Goal: Information Seeking & Learning: Learn about a topic

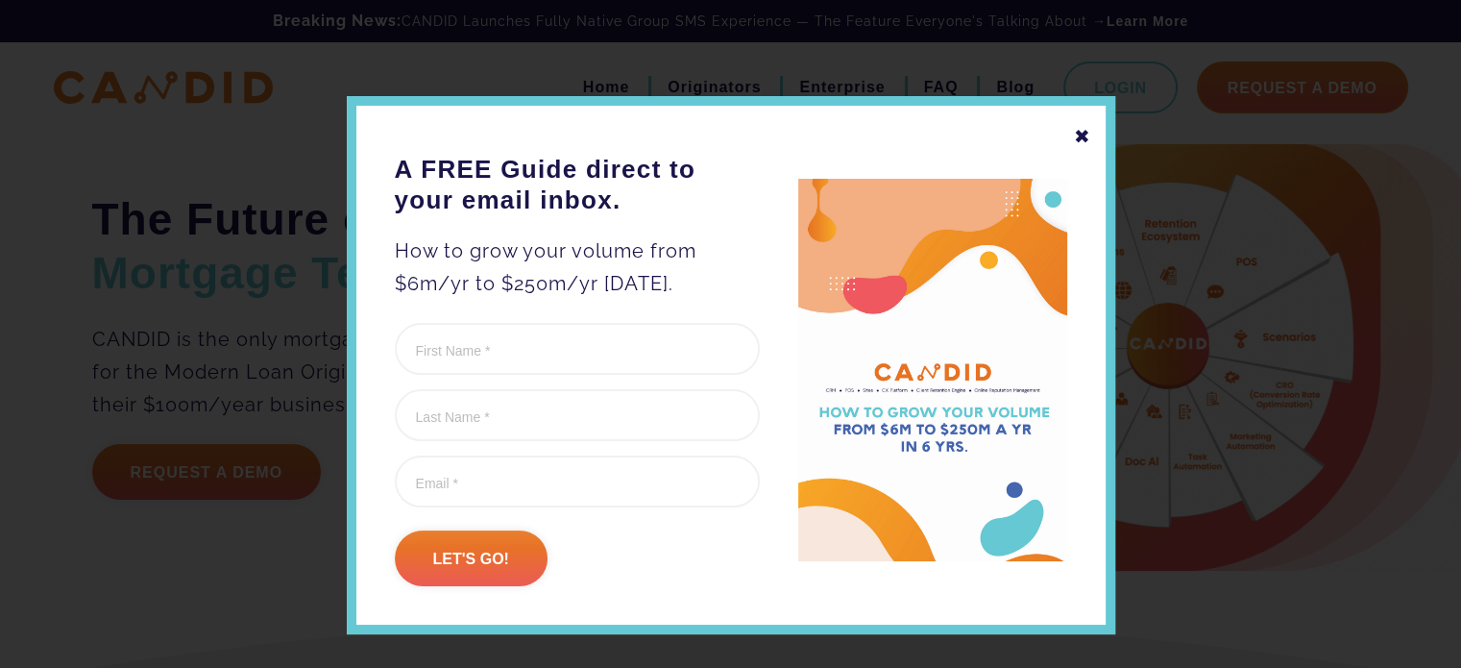
click at [1074, 133] on div "✖" at bounding box center [1082, 136] width 17 height 33
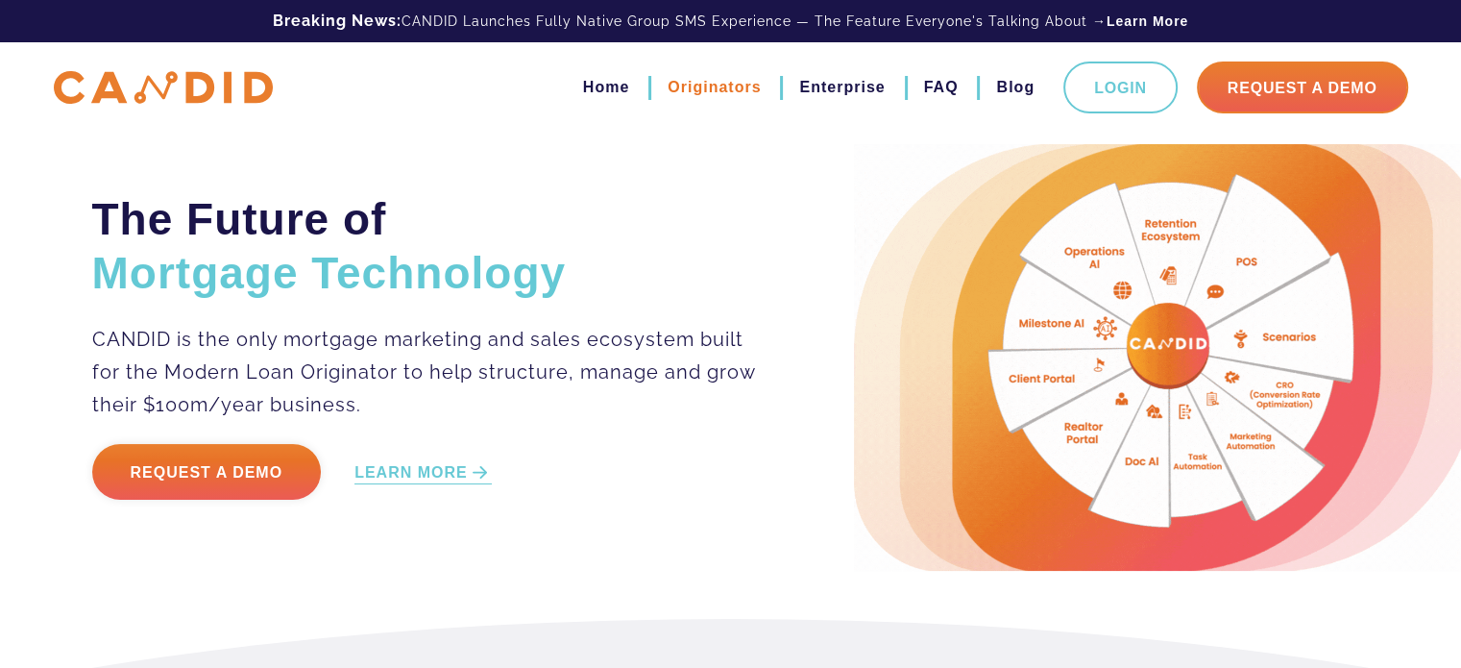
click at [709, 87] on link "Originators" at bounding box center [714, 87] width 93 height 33
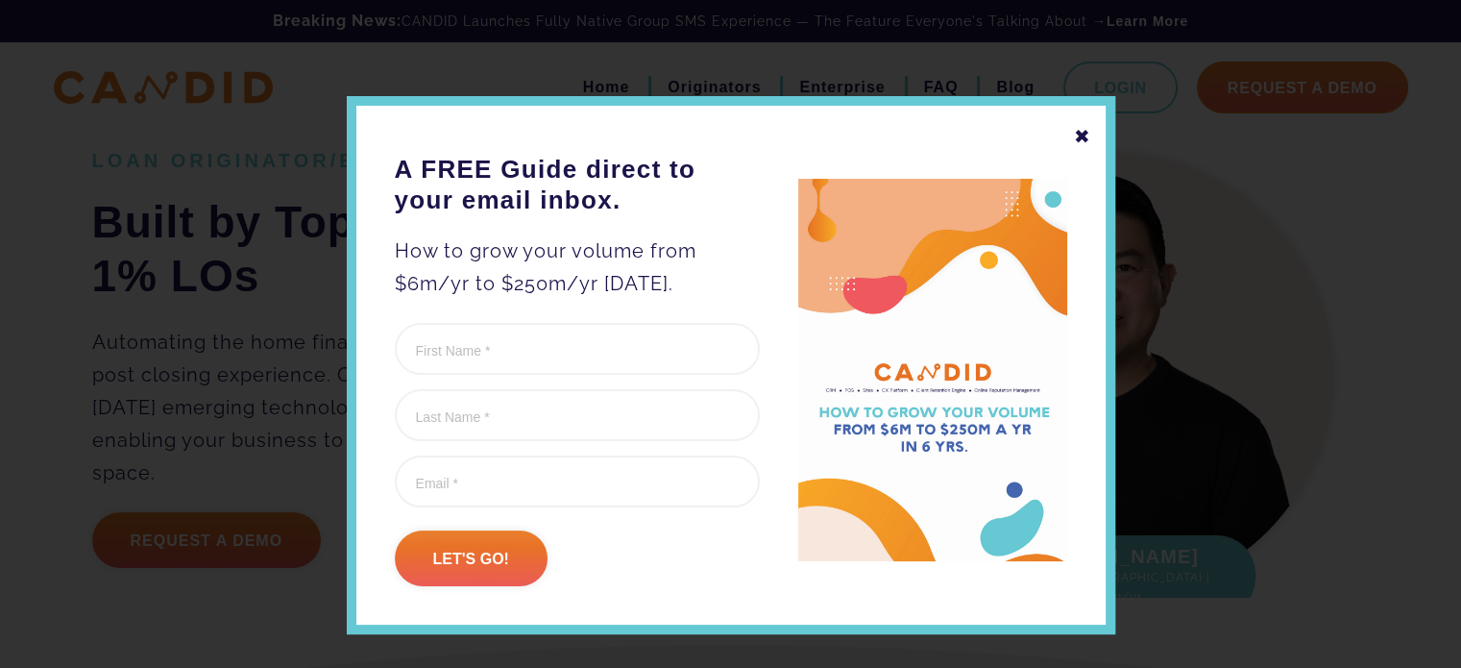
click at [1074, 138] on div "✖" at bounding box center [1082, 136] width 17 height 33
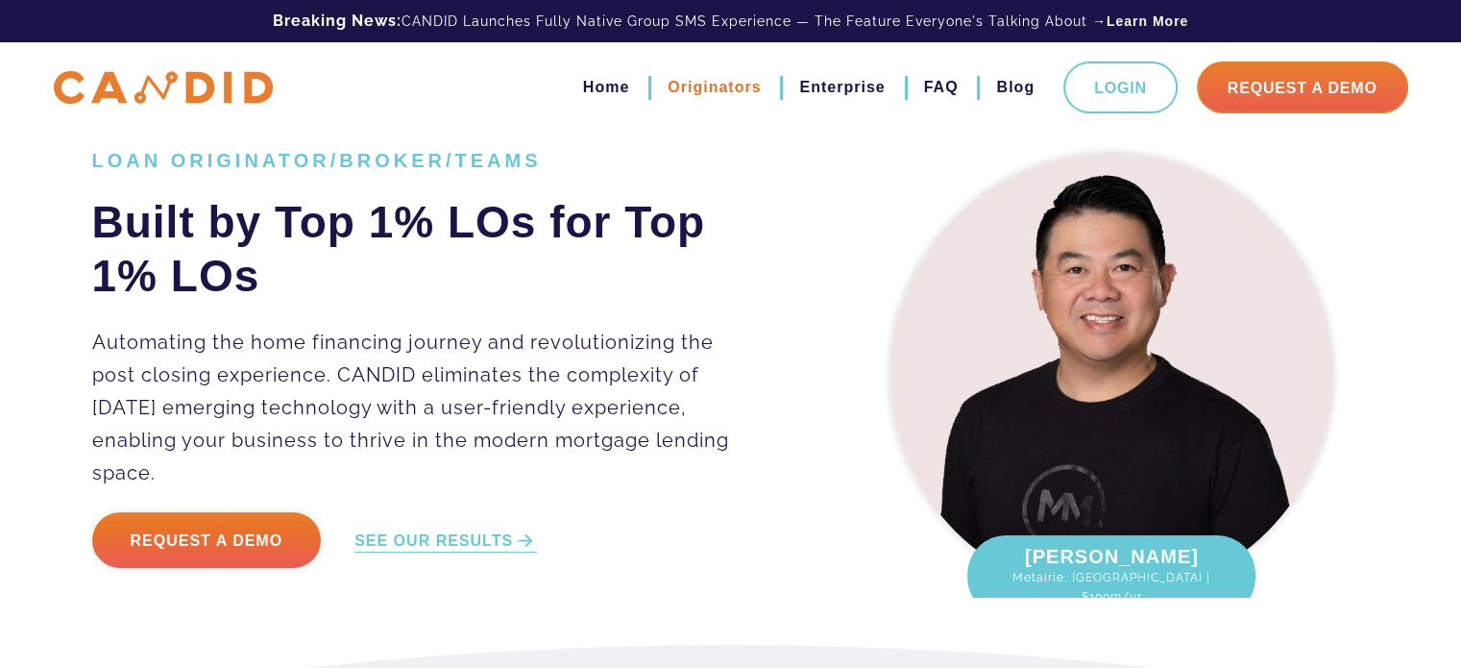
click at [713, 83] on link "Originators" at bounding box center [714, 87] width 93 height 33
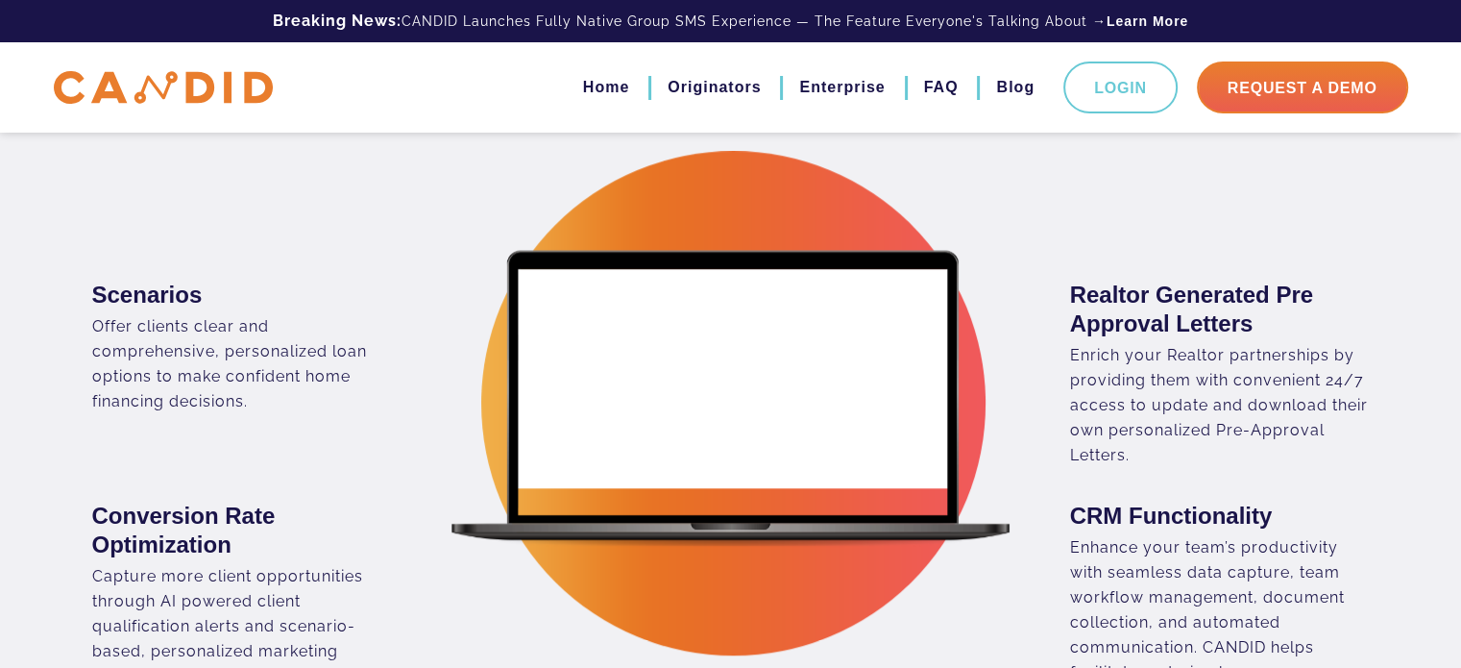
scroll to position [1345, 0]
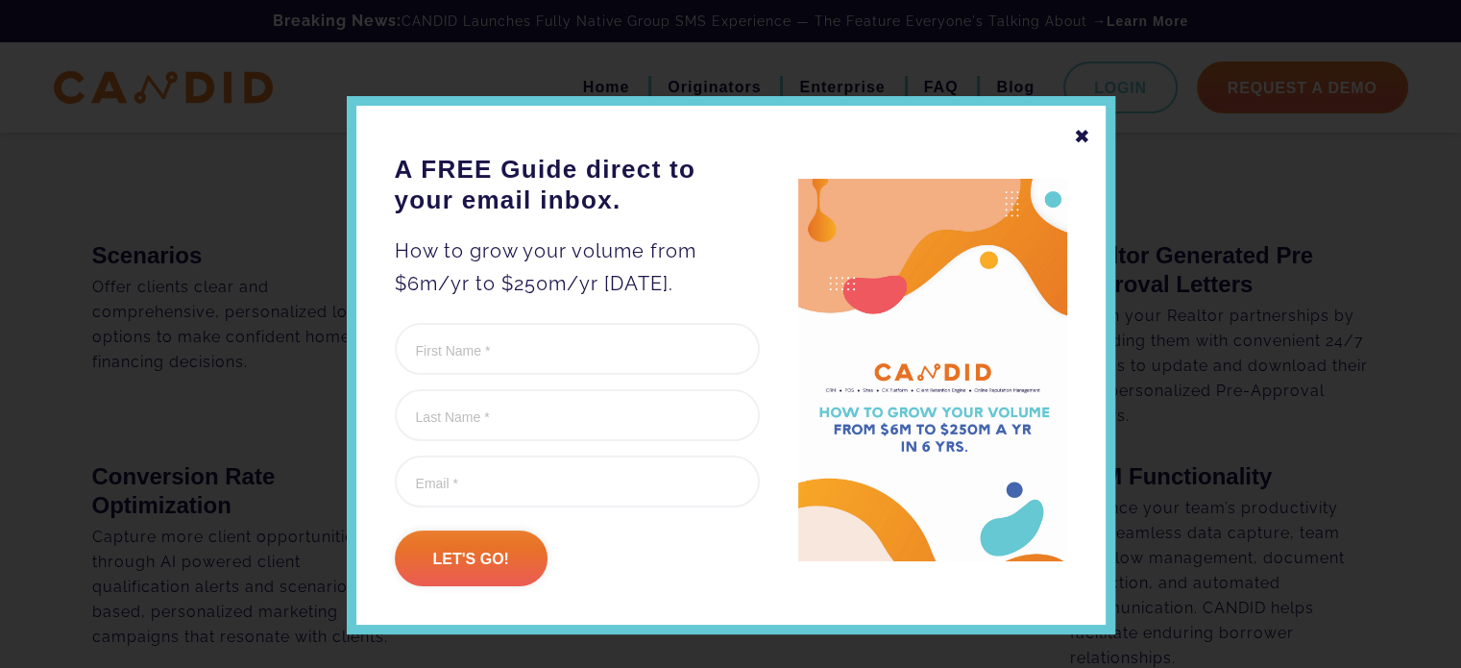
click at [1064, 136] on div "✖ A FREE Guide direct to your email inbox. How to grow your volume from $6m/yr …" at bounding box center [731, 365] width 769 height 538
click at [1077, 134] on div "✖" at bounding box center [1082, 136] width 17 height 33
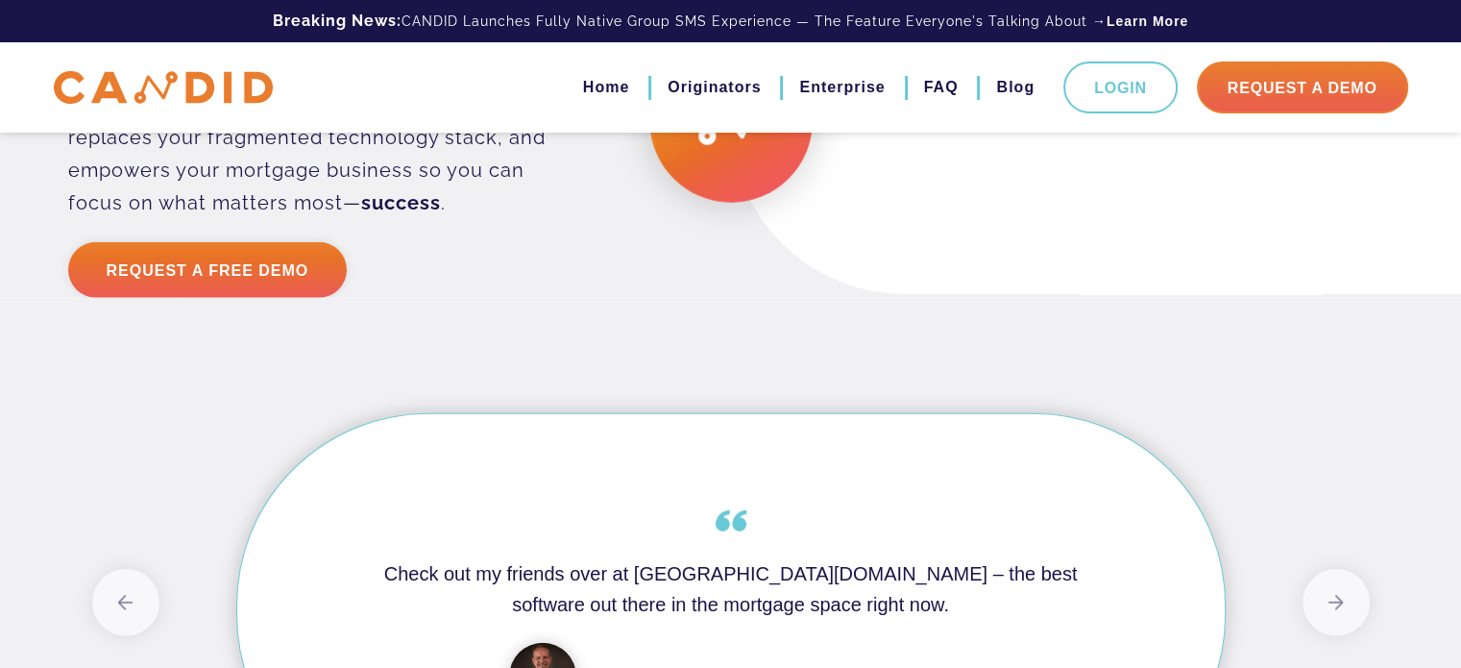
scroll to position [5012, 0]
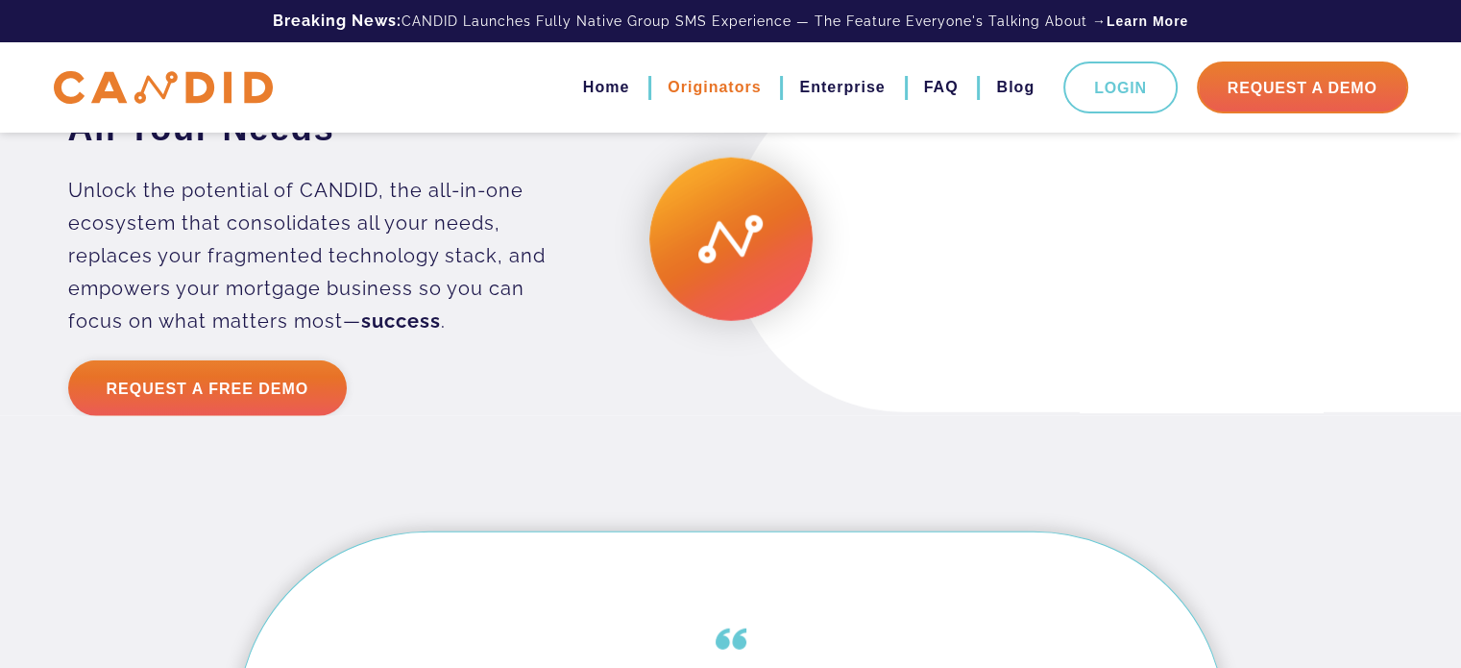
click at [743, 84] on link "Originators" at bounding box center [714, 87] width 93 height 33
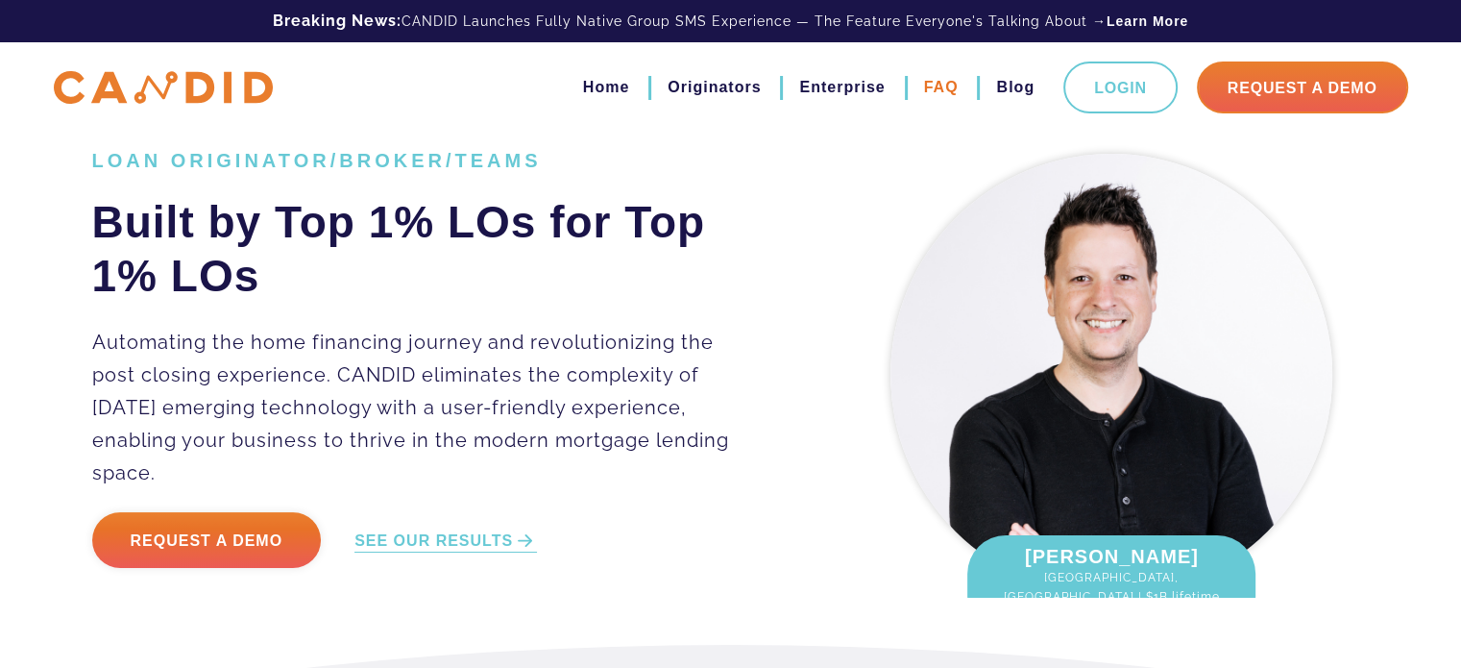
click at [956, 83] on link "FAQ" at bounding box center [941, 87] width 35 height 33
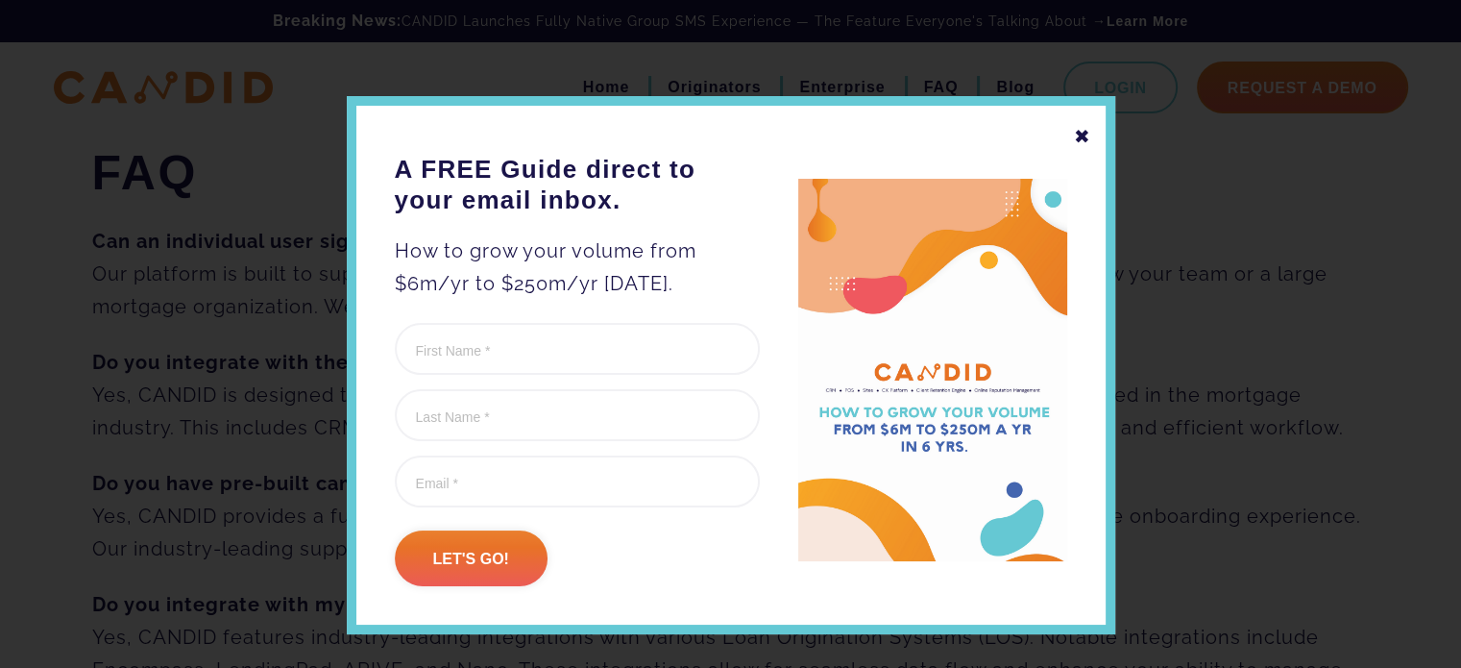
click at [1078, 129] on div "✖" at bounding box center [1082, 136] width 17 height 33
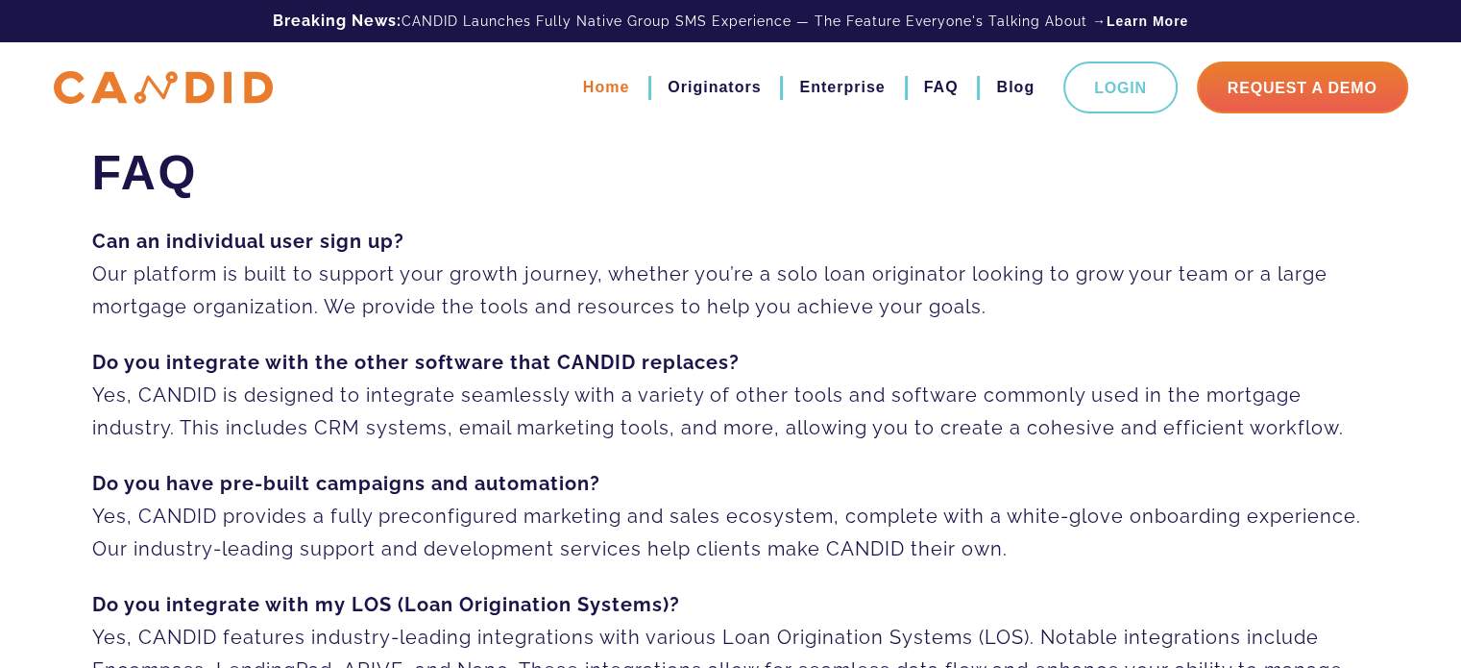
click at [611, 89] on link "Home" at bounding box center [606, 87] width 46 height 33
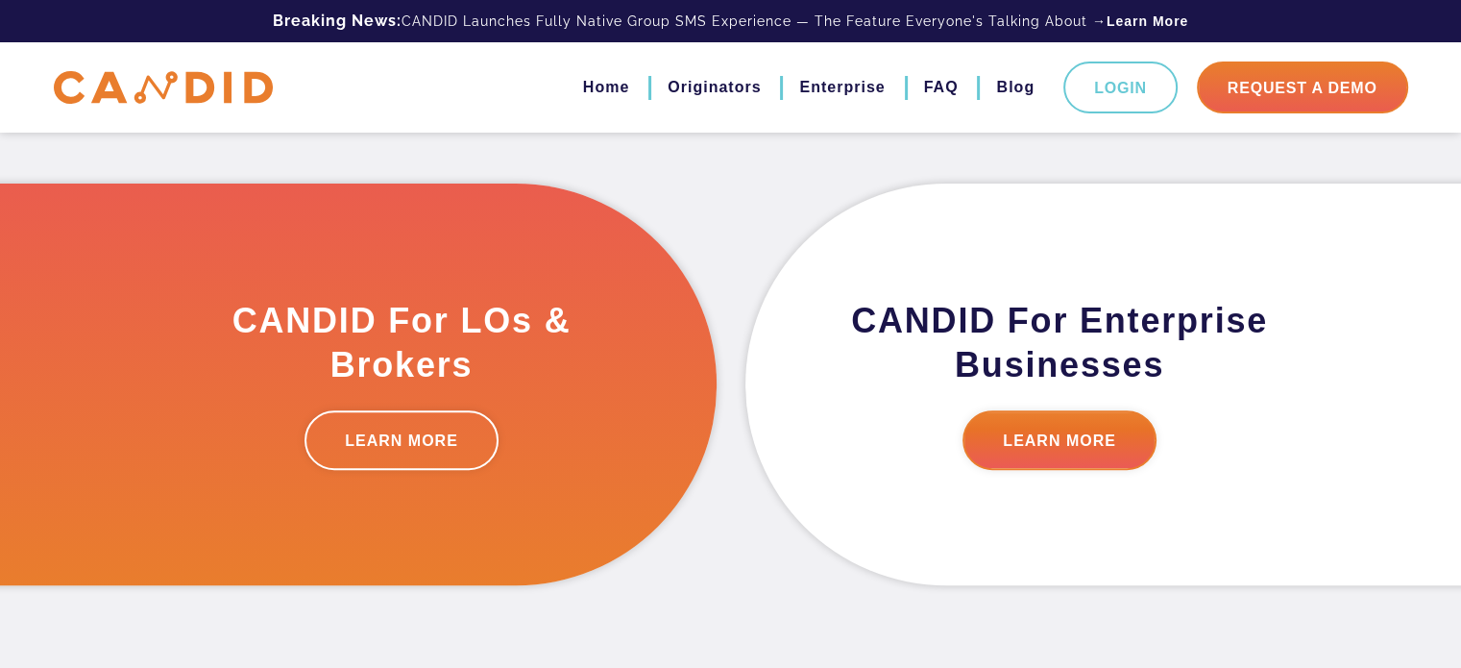
scroll to position [608, 0]
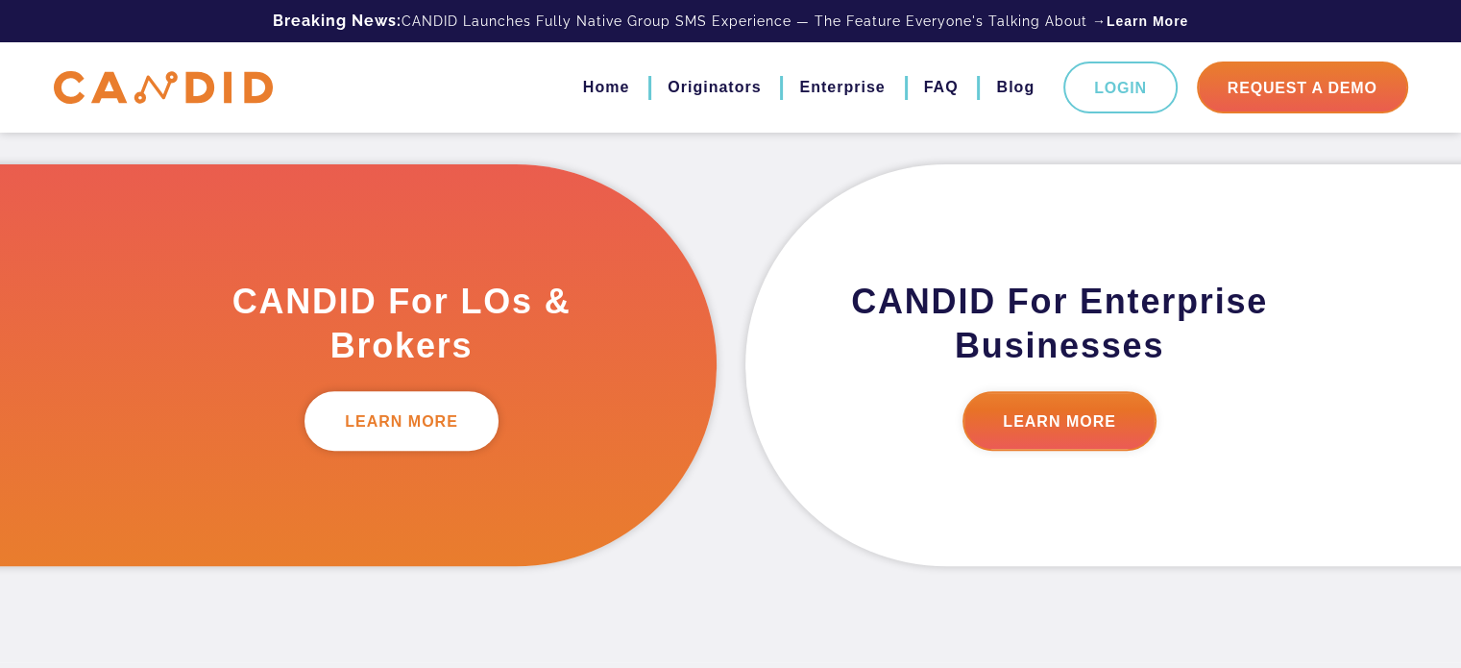
click at [430, 422] on link "LEARN MORE" at bounding box center [402, 421] width 194 height 60
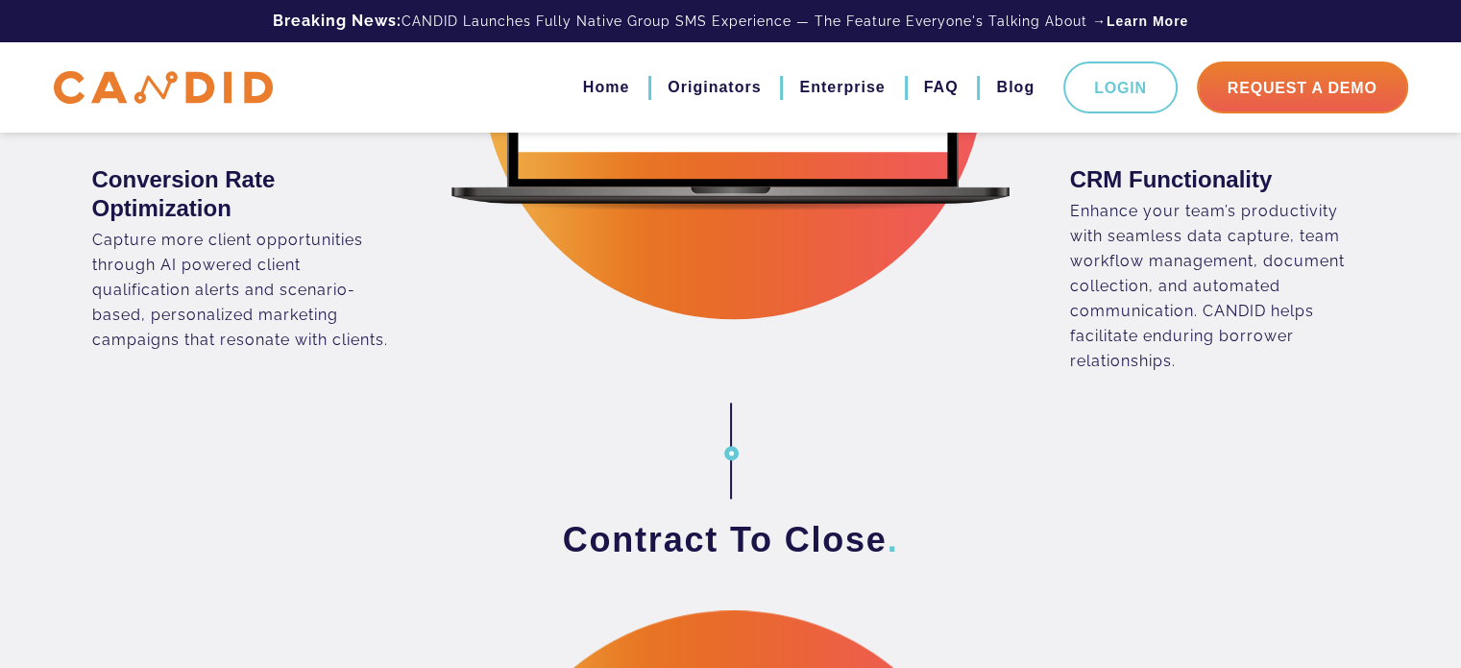
scroll to position [1729, 0]
